Goal: Use online tool/utility: Use online tool/utility

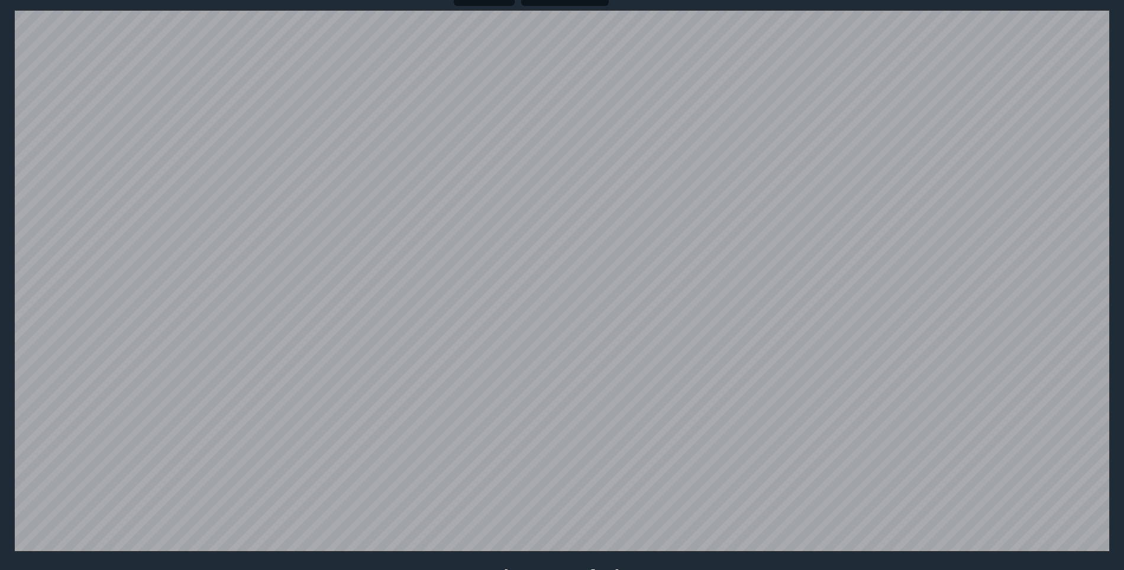
scroll to position [231, 0]
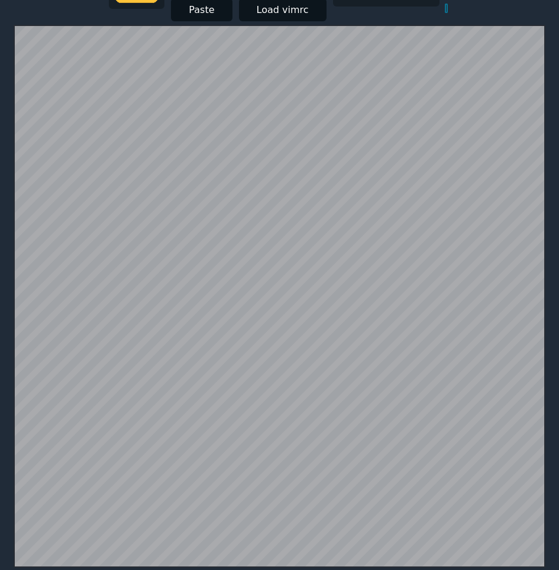
scroll to position [231, 0]
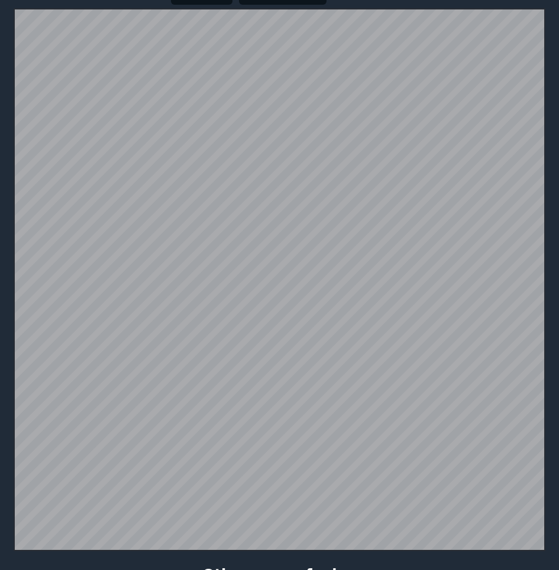
scroll to position [231, 0]
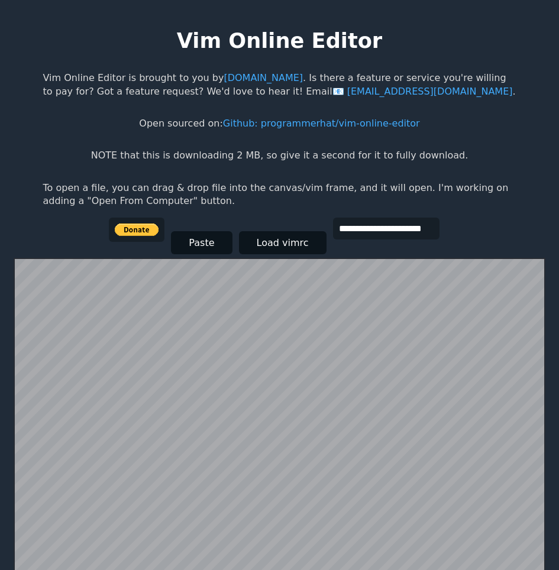
scroll to position [231, 0]
